Goal: Task Accomplishment & Management: Manage account settings

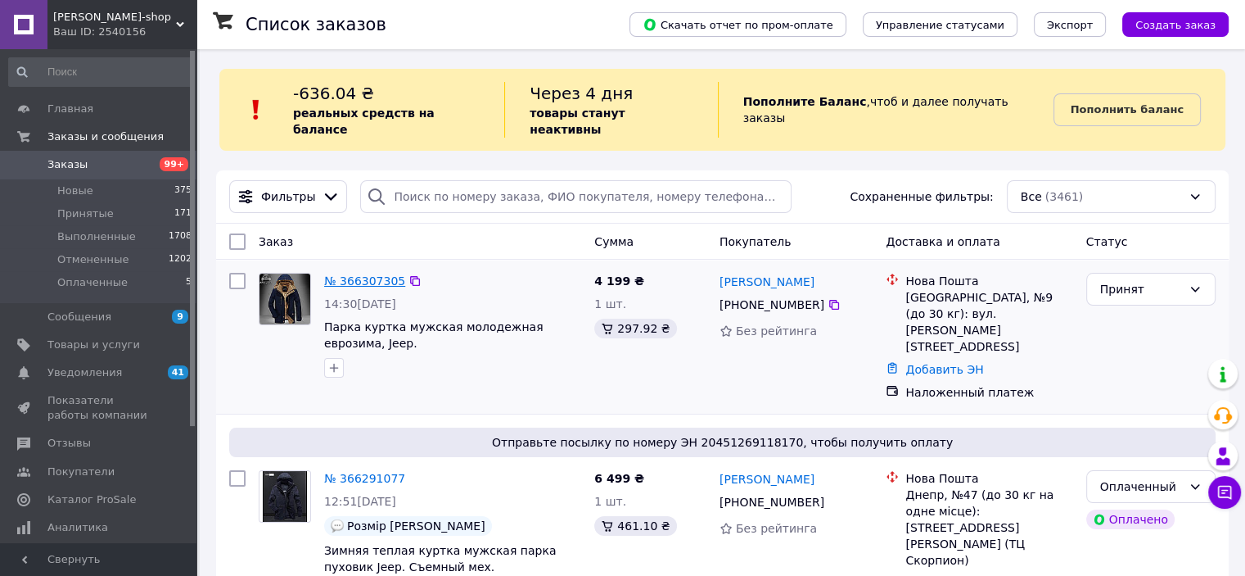
click at [364, 274] on link "№ 366307305" at bounding box center [364, 280] width 81 height 13
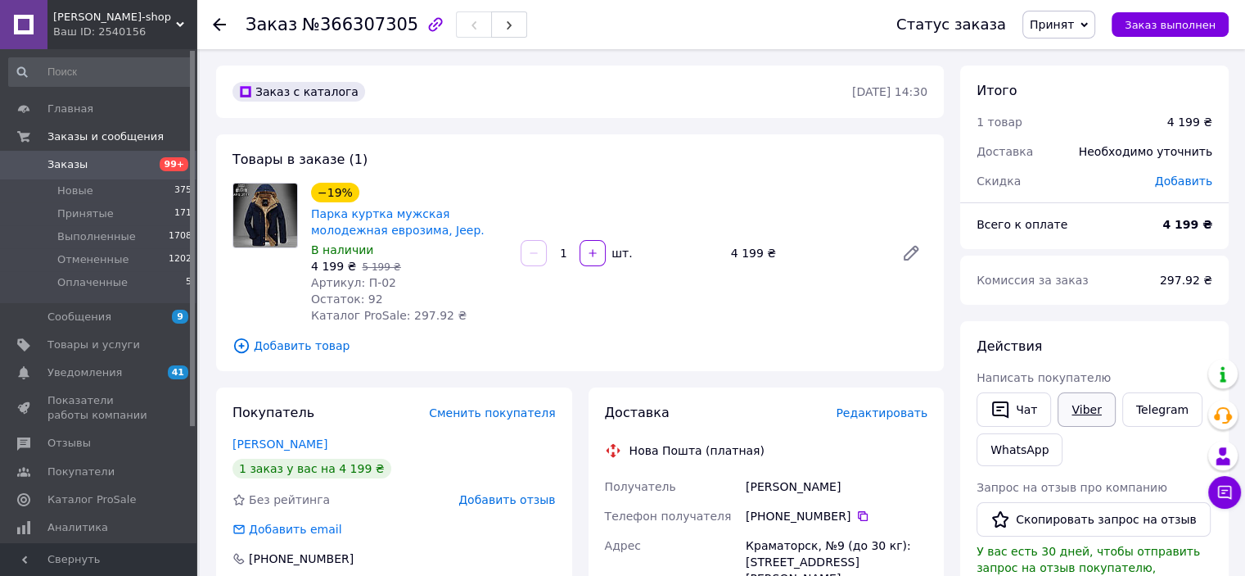
click at [1091, 409] on link "Viber" at bounding box center [1086, 409] width 57 height 34
click at [1152, 405] on link "Telegram" at bounding box center [1163, 409] width 80 height 34
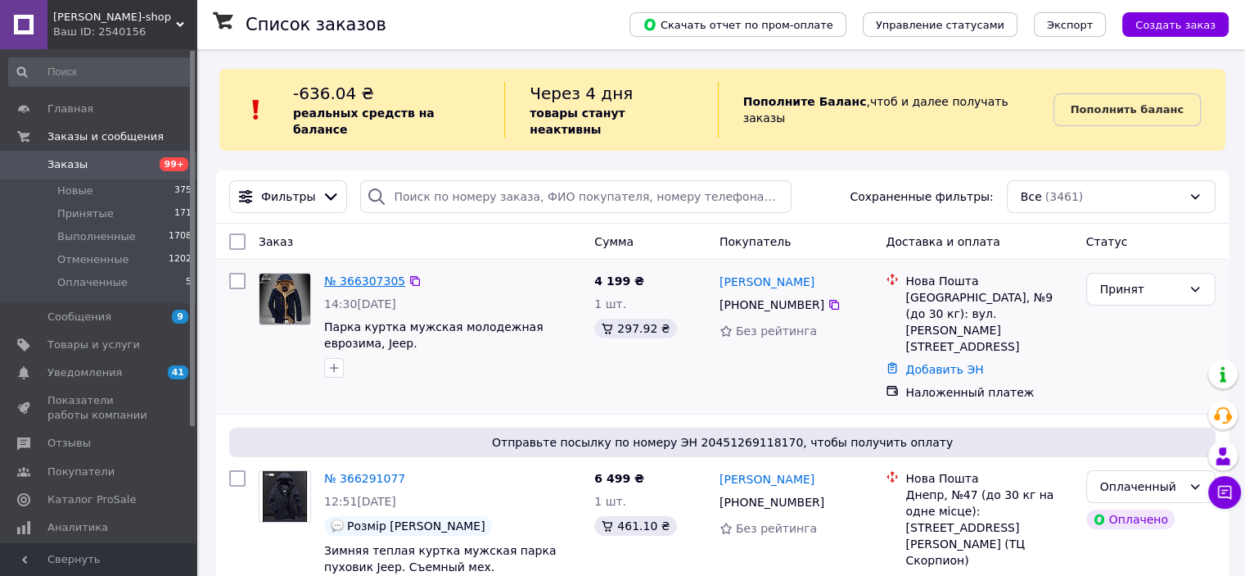
click at [362, 274] on link "№ 366307305" at bounding box center [364, 280] width 81 height 13
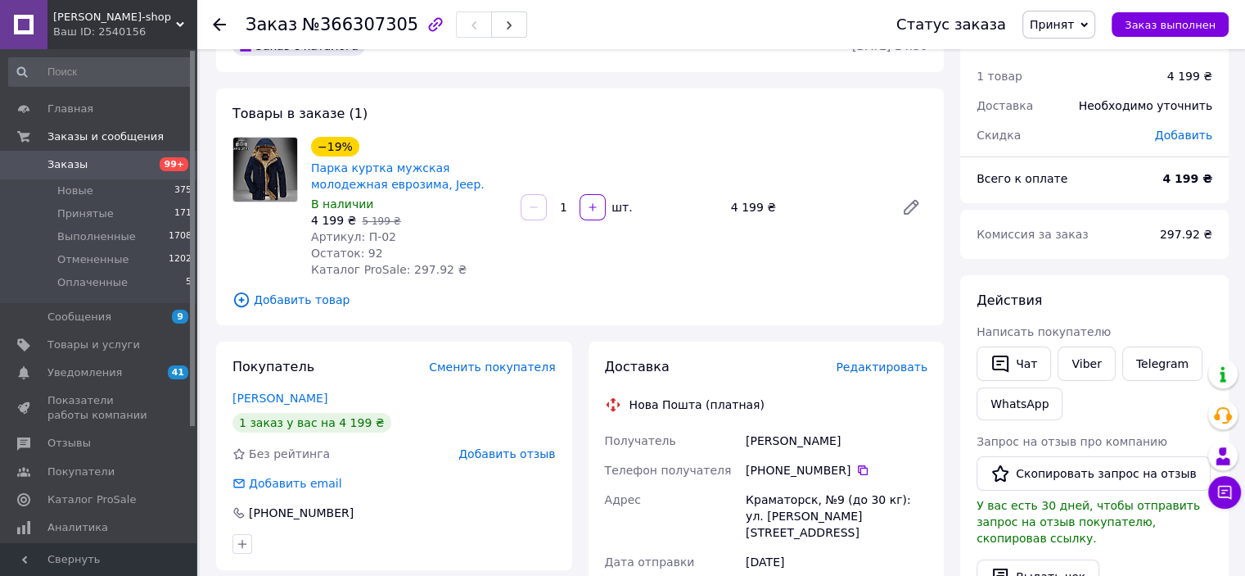
scroll to position [82, 0]
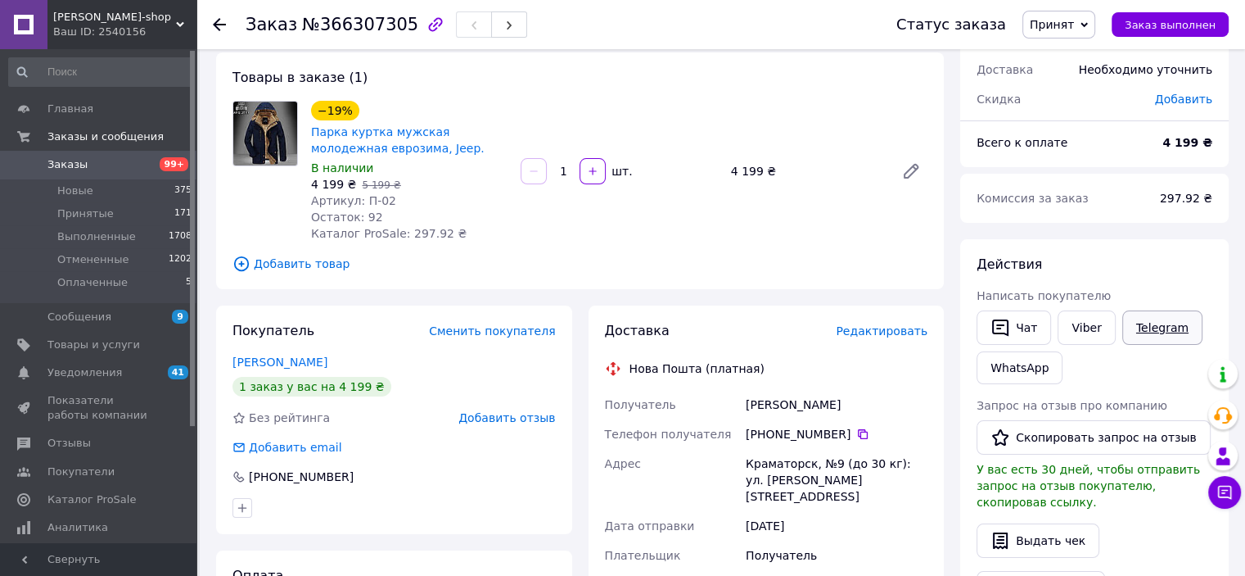
click at [1153, 332] on link "Telegram" at bounding box center [1163, 327] width 80 height 34
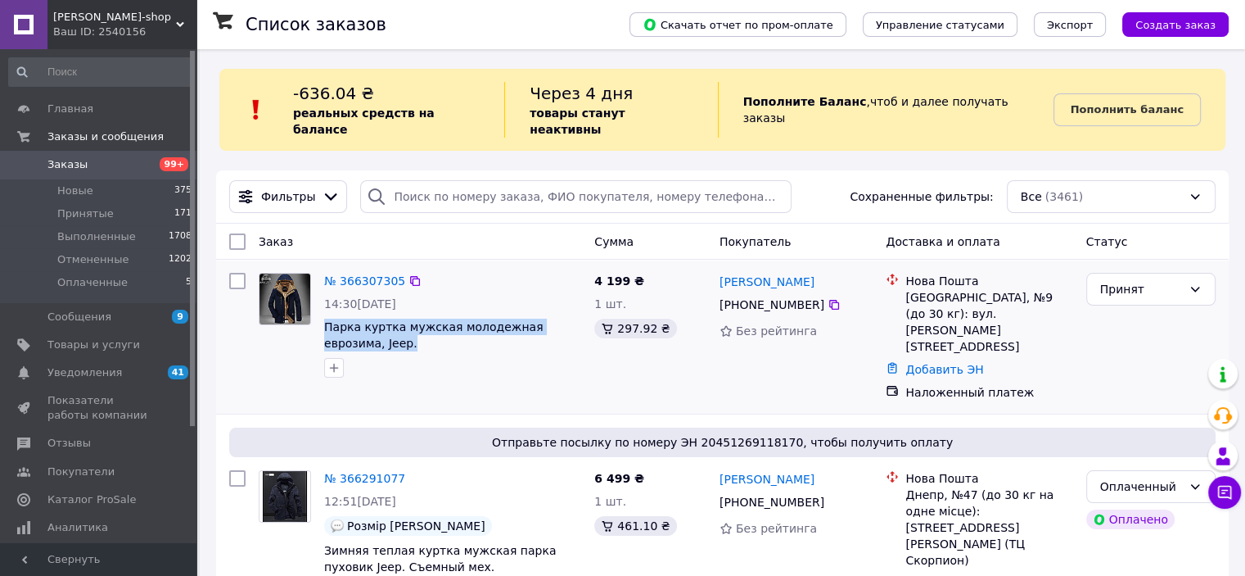
drag, startPoint x: 323, startPoint y: 314, endPoint x: 561, endPoint y: 320, distance: 238.3
click at [561, 320] on div "№ 366307305 14:30, 12.10.2025 Парка куртка мужская молодежная еврозима, Jeep." at bounding box center [453, 325] width 270 height 118
copy span "Парка куртка мужская молодежная еврозима, Jeep."
click at [355, 274] on link "№ 366307305" at bounding box center [364, 280] width 81 height 13
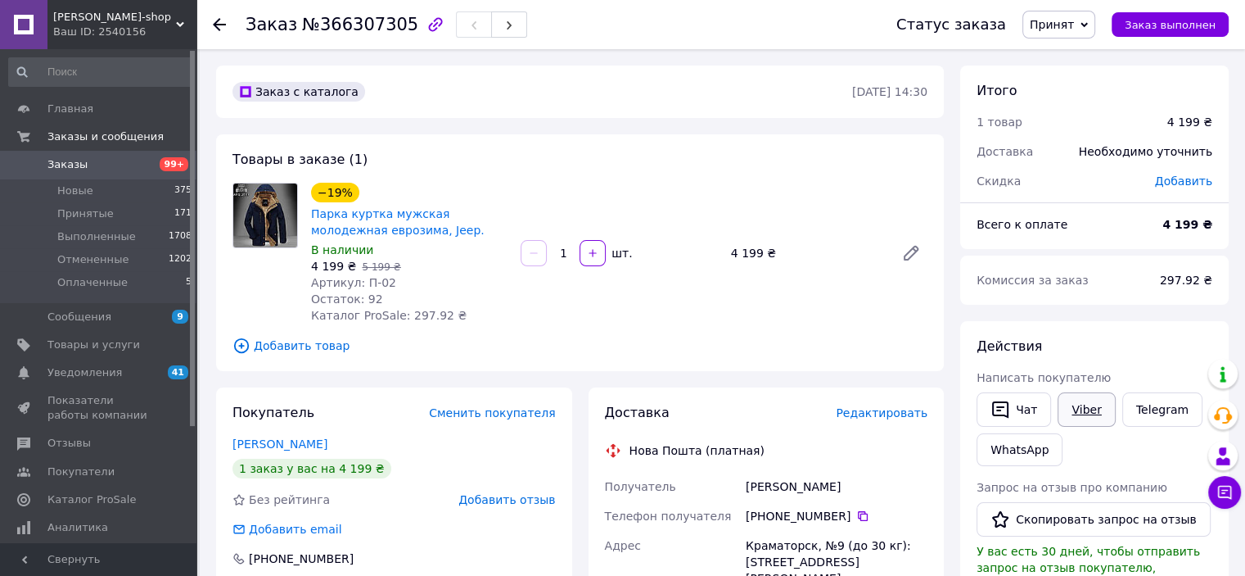
click at [1082, 408] on link "Viber" at bounding box center [1086, 409] width 57 height 34
click at [1077, 405] on link "Viber" at bounding box center [1086, 409] width 57 height 34
